Goal: Transaction & Acquisition: Purchase product/service

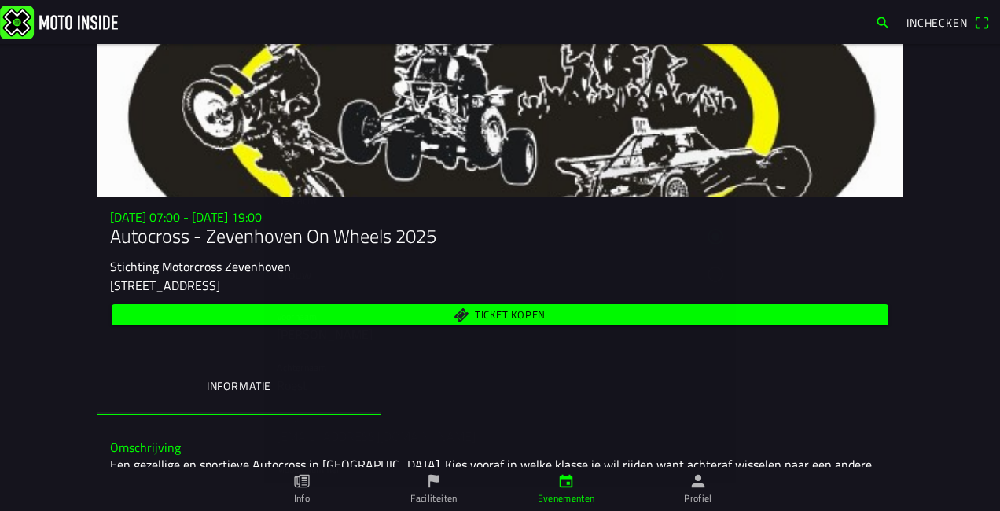
scroll to position [535, 0]
type input "1800"
click at [325, 398] on input "text" at bounding box center [500, 413] width 447 height 31
type input "woerdense verlaat 6"
click at [309, 449] on input "text" at bounding box center [500, 464] width 447 height 31
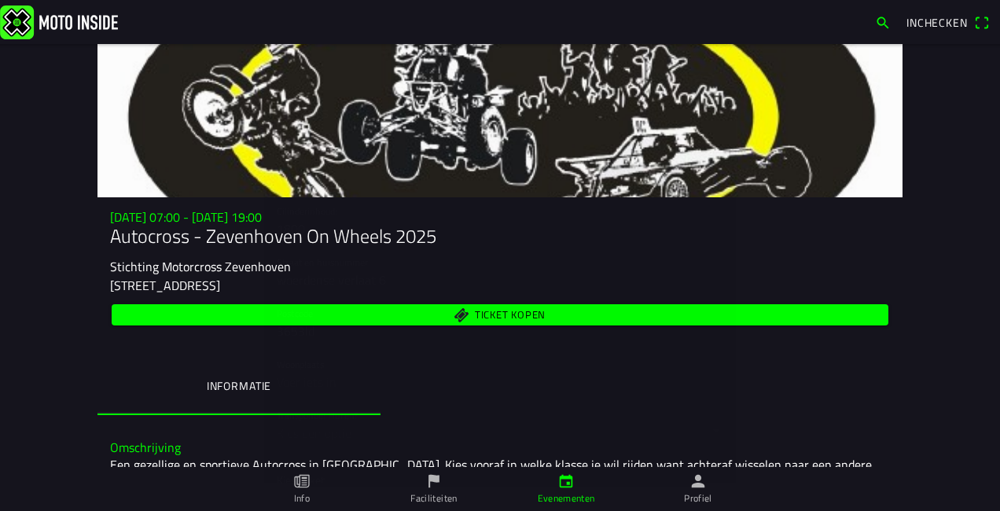
scroll to position [723, 0]
type input "3653ld"
click at [429, 311] on input "text" at bounding box center [500, 326] width 447 height 31
type input "Woerdense verlaat"
click at [402, 344] on button "button" at bounding box center [506, 369] width 459 height 50
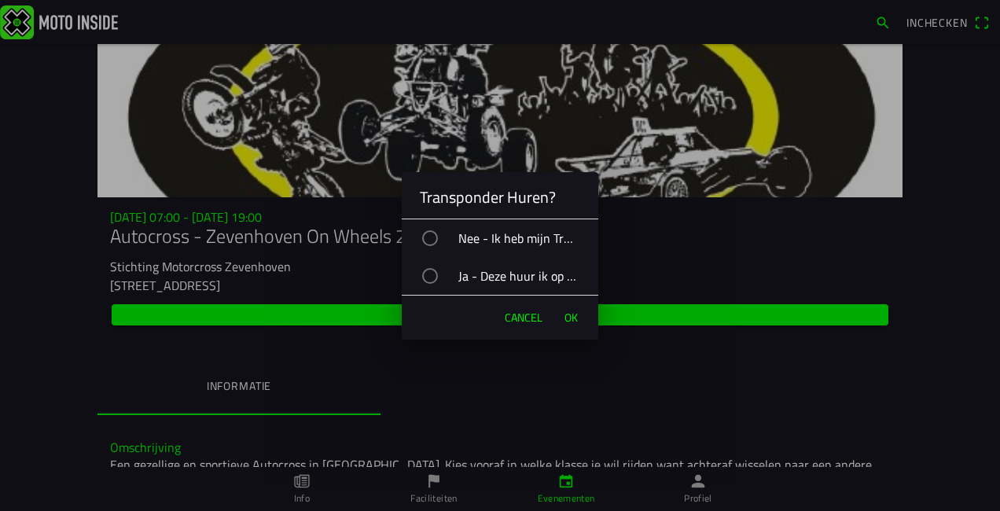
click at [430, 239] on div "button" at bounding box center [430, 238] width 16 height 16
click at [569, 317] on span "OK" at bounding box center [570, 318] width 13 height 16
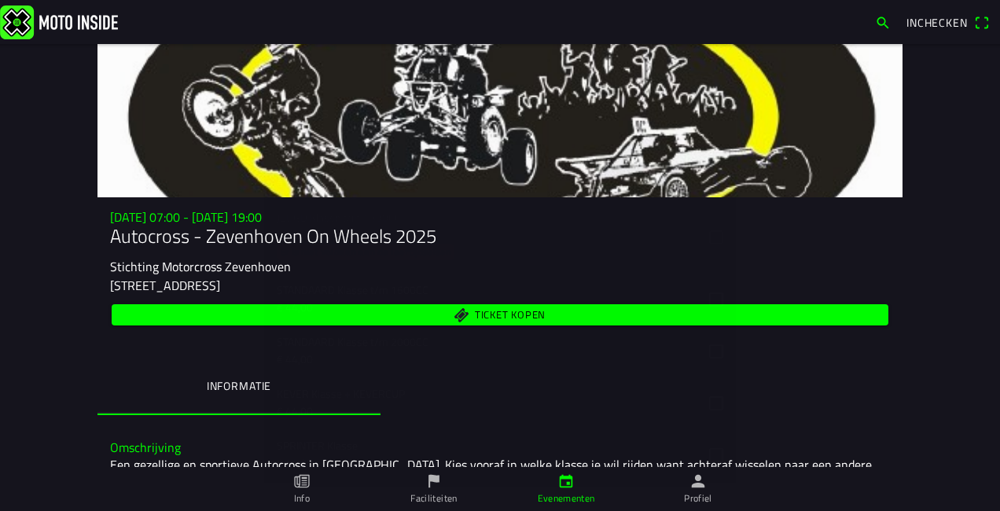
scroll to position [1038, 0]
click at [705, 356] on button "button" at bounding box center [506, 381] width 459 height 51
click at [701, 329] on button "button" at bounding box center [506, 359] width 459 height 72
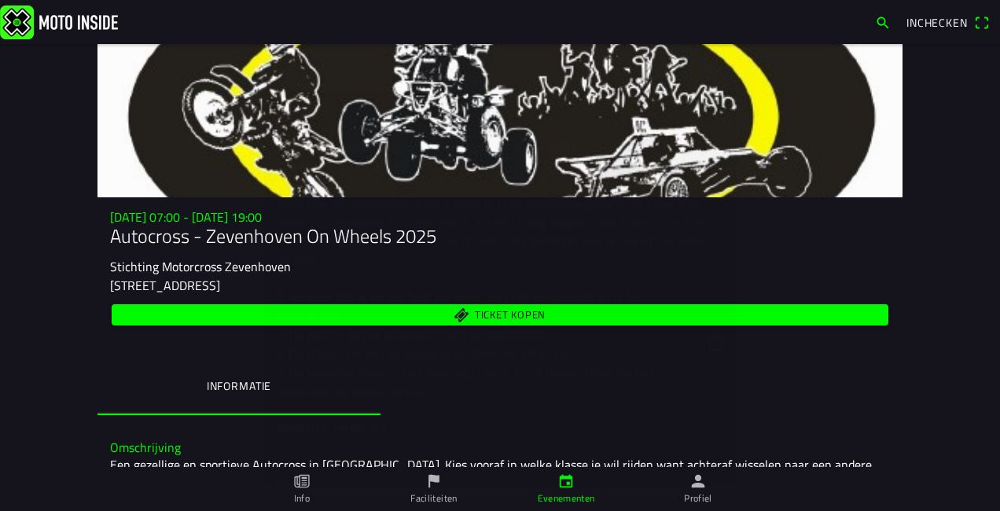
click at [705, 310] on button "button" at bounding box center [506, 343] width 459 height 130
click at [701, 316] on button "button" at bounding box center [506, 341] width 459 height 243
click at [708, 295] on button "button" at bounding box center [506, 327] width 459 height 167
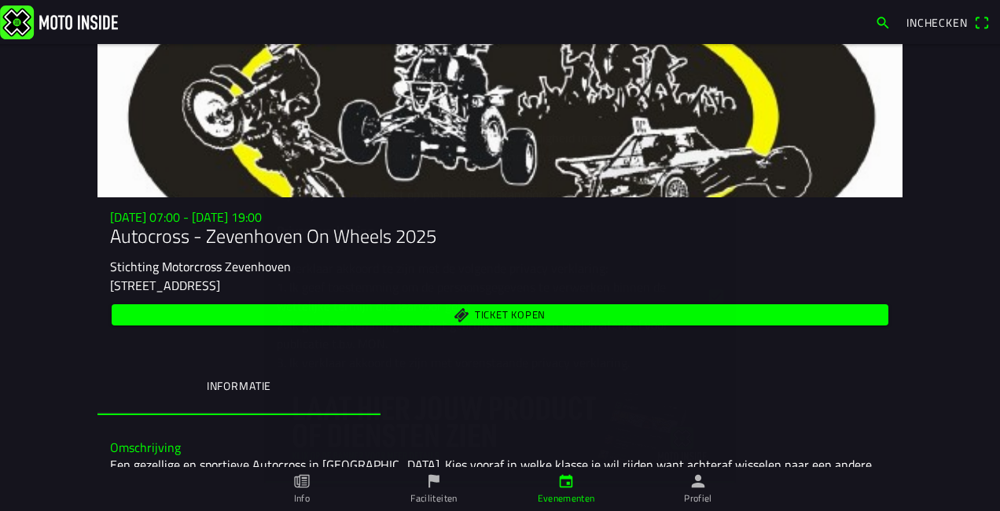
scroll to position [2828, 0]
click at [514, 461] on ion-label "Afrekenen" at bounding box center [500, 466] width 64 height 11
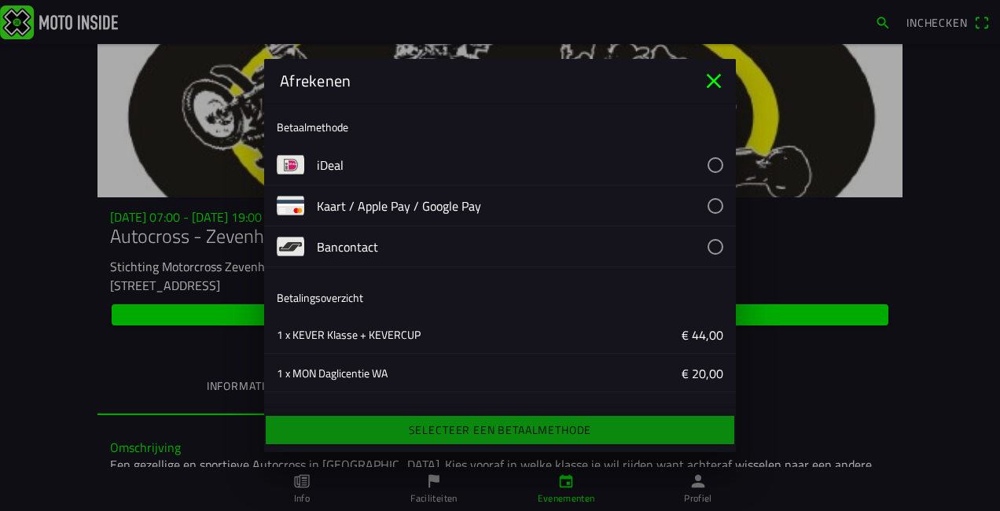
click at [704, 166] on button "button" at bounding box center [526, 165] width 419 height 40
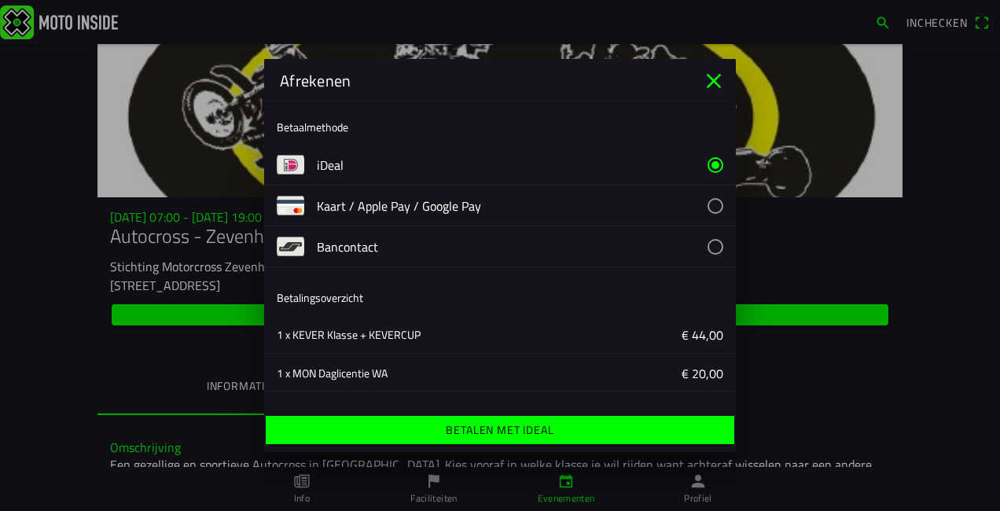
click at [510, 428] on ion-label "Betalen met iDeal" at bounding box center [500, 430] width 108 height 11
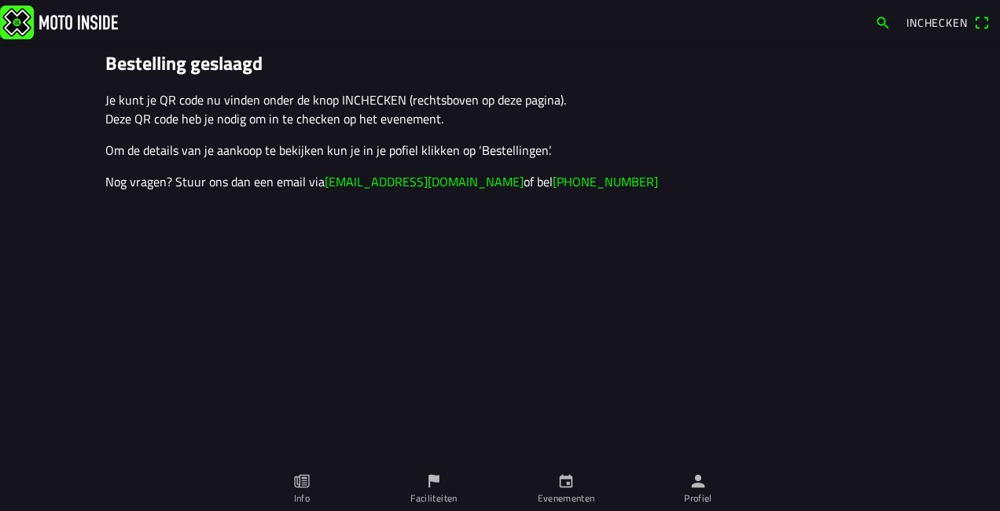
drag, startPoint x: 0, startPoint y: 0, endPoint x: 513, endPoint y: 447, distance: 679.8
click at [513, 447] on main "Bestelling geslaagd Je kunt je QR code nu vinden onder de knop INCHECKEN (recht…" at bounding box center [500, 277] width 1000 height 467
click at [936, 18] on span "Inchecken" at bounding box center [936, 22] width 61 height 17
